Goal: Find specific page/section: Find specific page/section

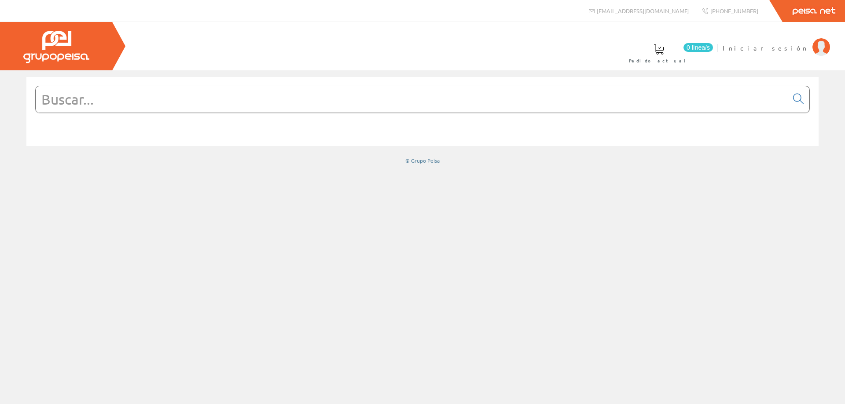
click at [398, 103] on input "text" at bounding box center [412, 99] width 752 height 26
paste input "A2-M12"
type input "A2-M12"
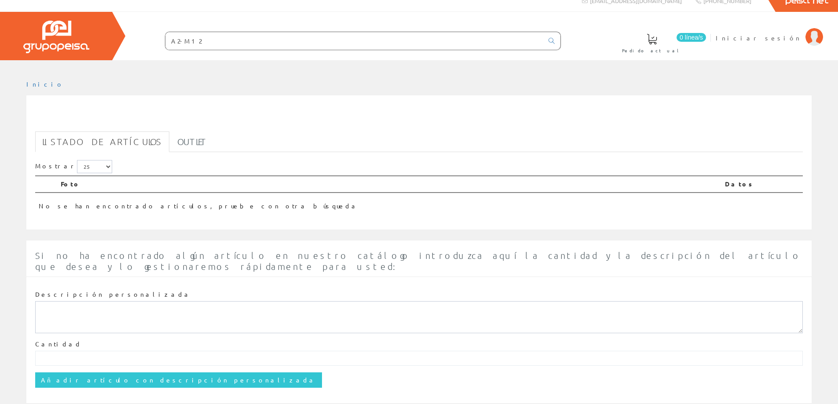
scroll to position [24, 0]
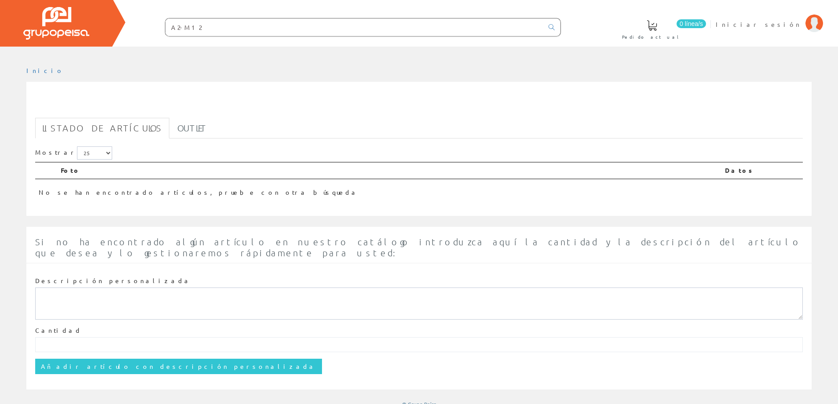
click at [218, 28] on input "A2-M12" at bounding box center [354, 27] width 378 height 18
click at [789, 24] on span "Iniciar sesión" at bounding box center [758, 24] width 85 height 9
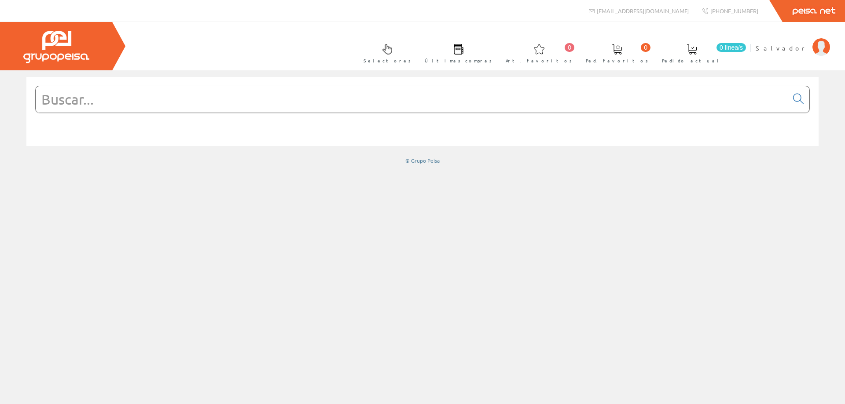
drag, startPoint x: 98, startPoint y: 99, endPoint x: 98, endPoint y: 72, distance: 27.3
click at [98, 99] on input "text" at bounding box center [412, 99] width 752 height 26
paste input "A2-M12"
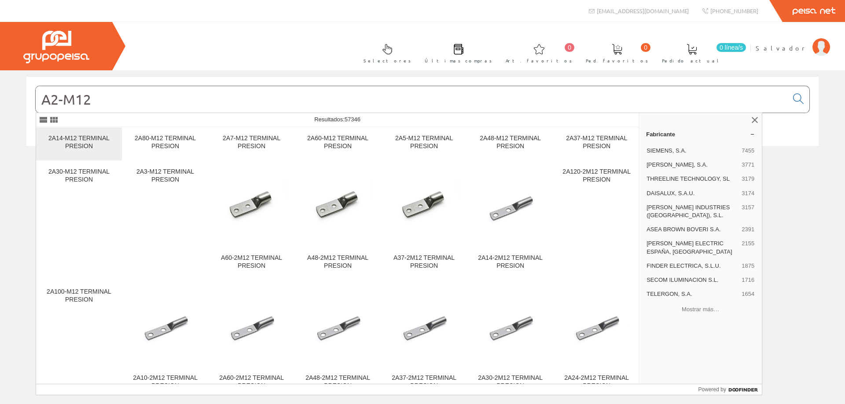
type input "A2-M12"
click at [77, 145] on div "2A14-M12 TERMINAL PRESION" at bounding box center [79, 143] width 72 height 16
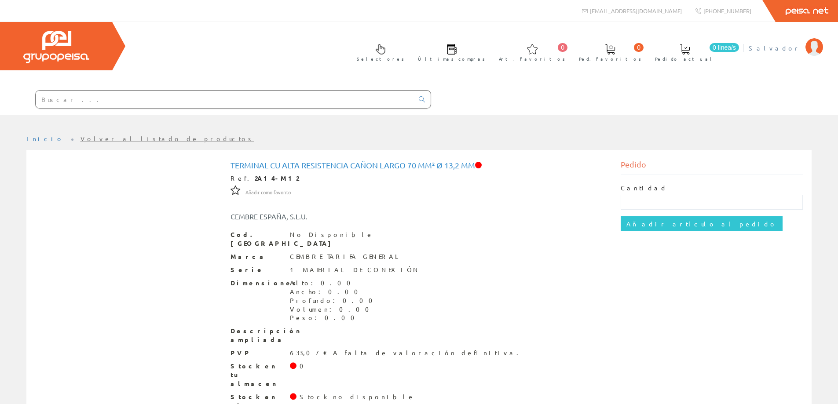
click at [786, 50] on span "Salvador" at bounding box center [775, 48] width 52 height 9
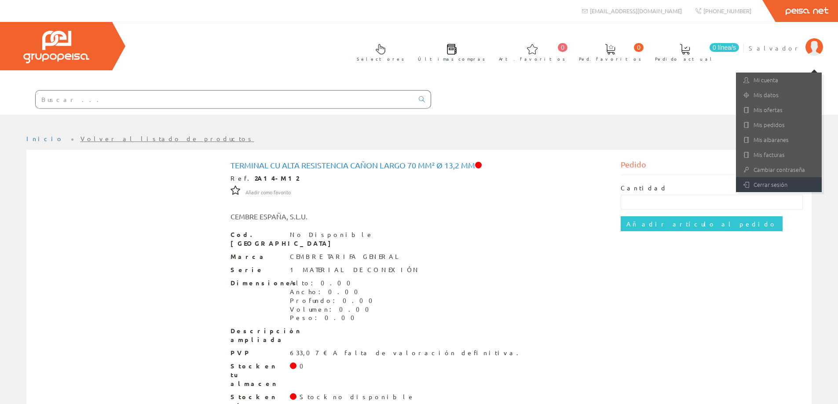
click at [763, 185] on link "Cerrar sesión" at bounding box center [779, 184] width 86 height 15
